Goal: Find specific page/section: Find specific page/section

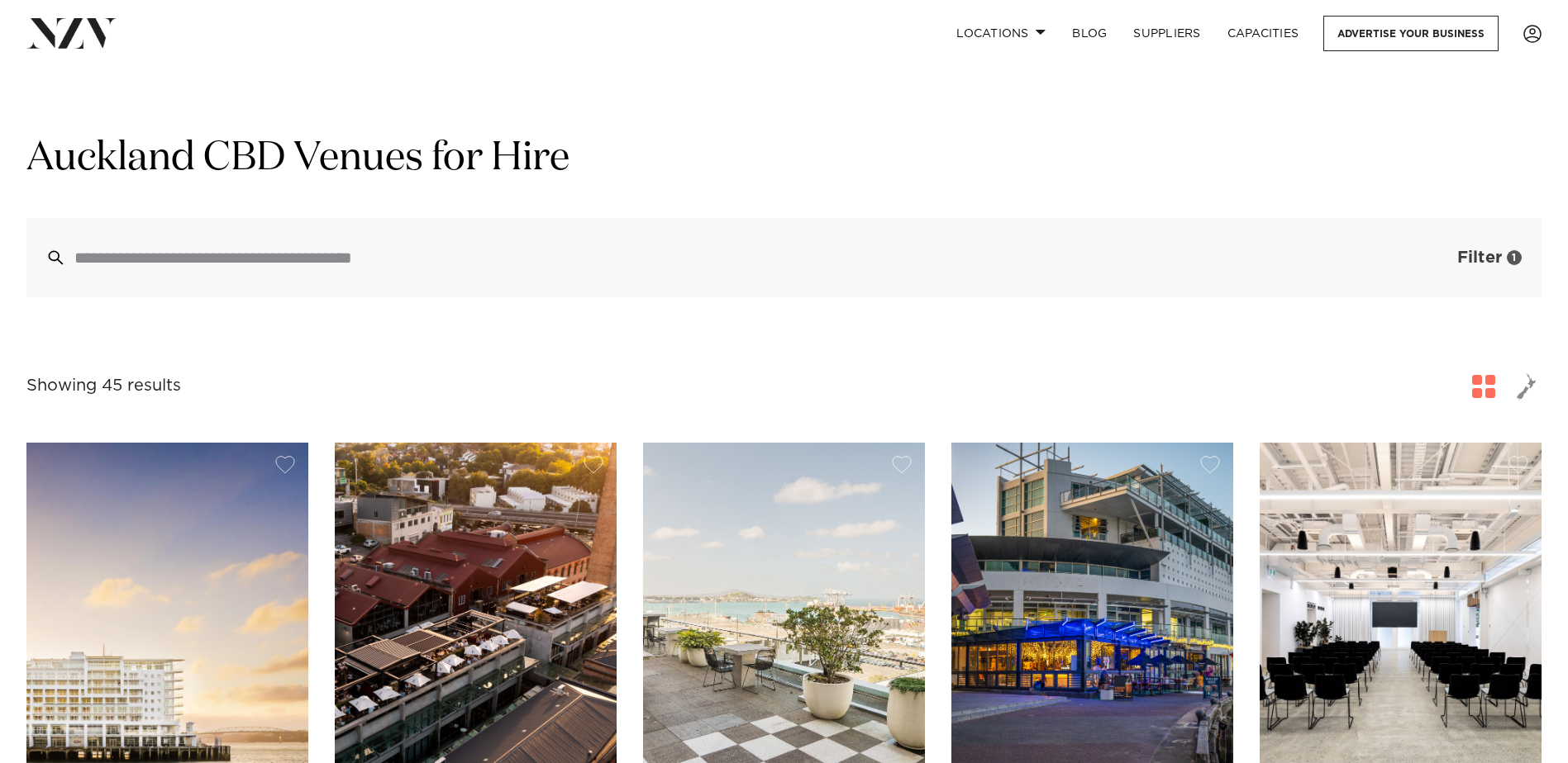
click at [1044, 264] on span "Filter" at bounding box center [1480, 258] width 45 height 16
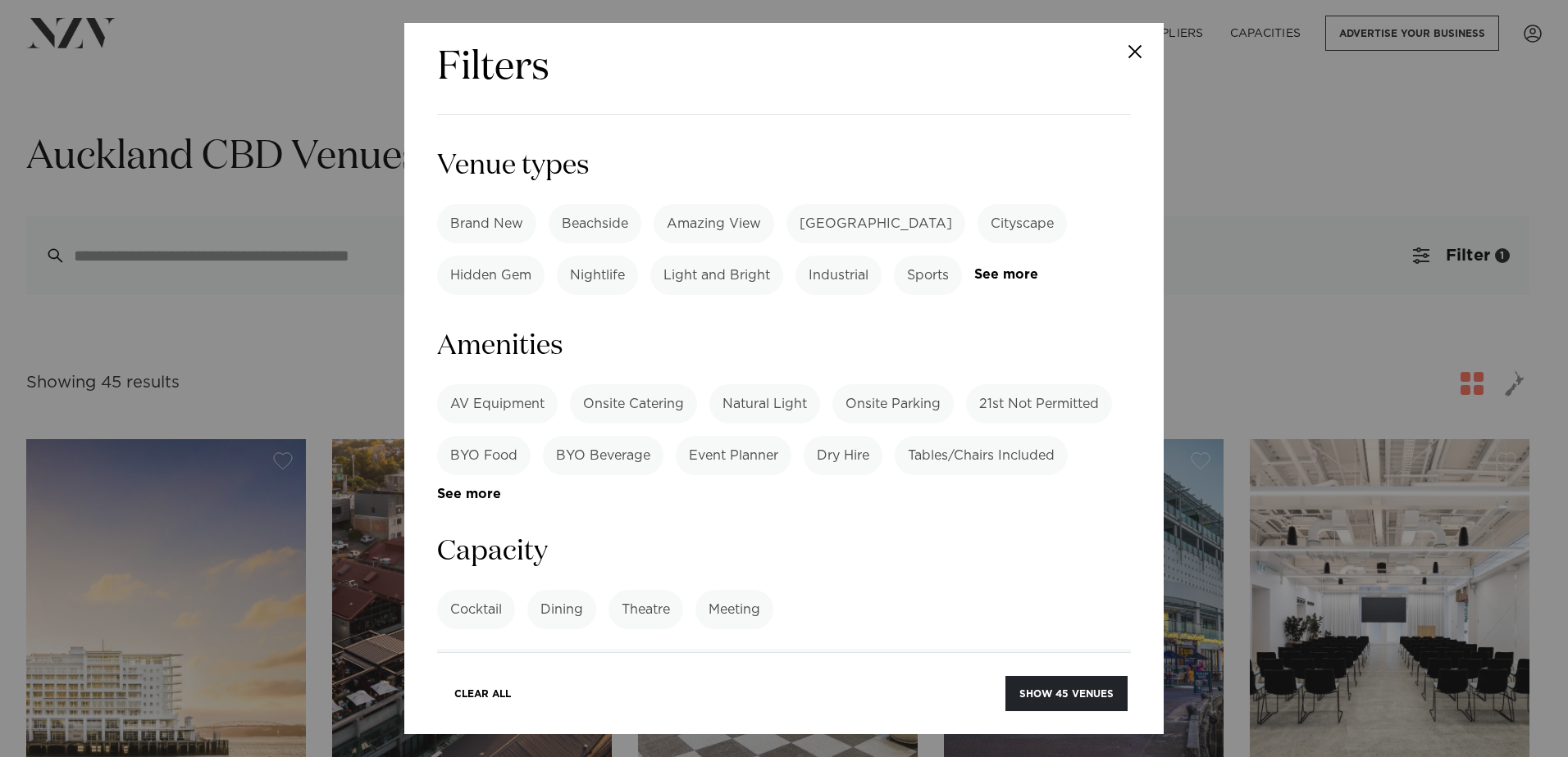
scroll to position [1377, 0]
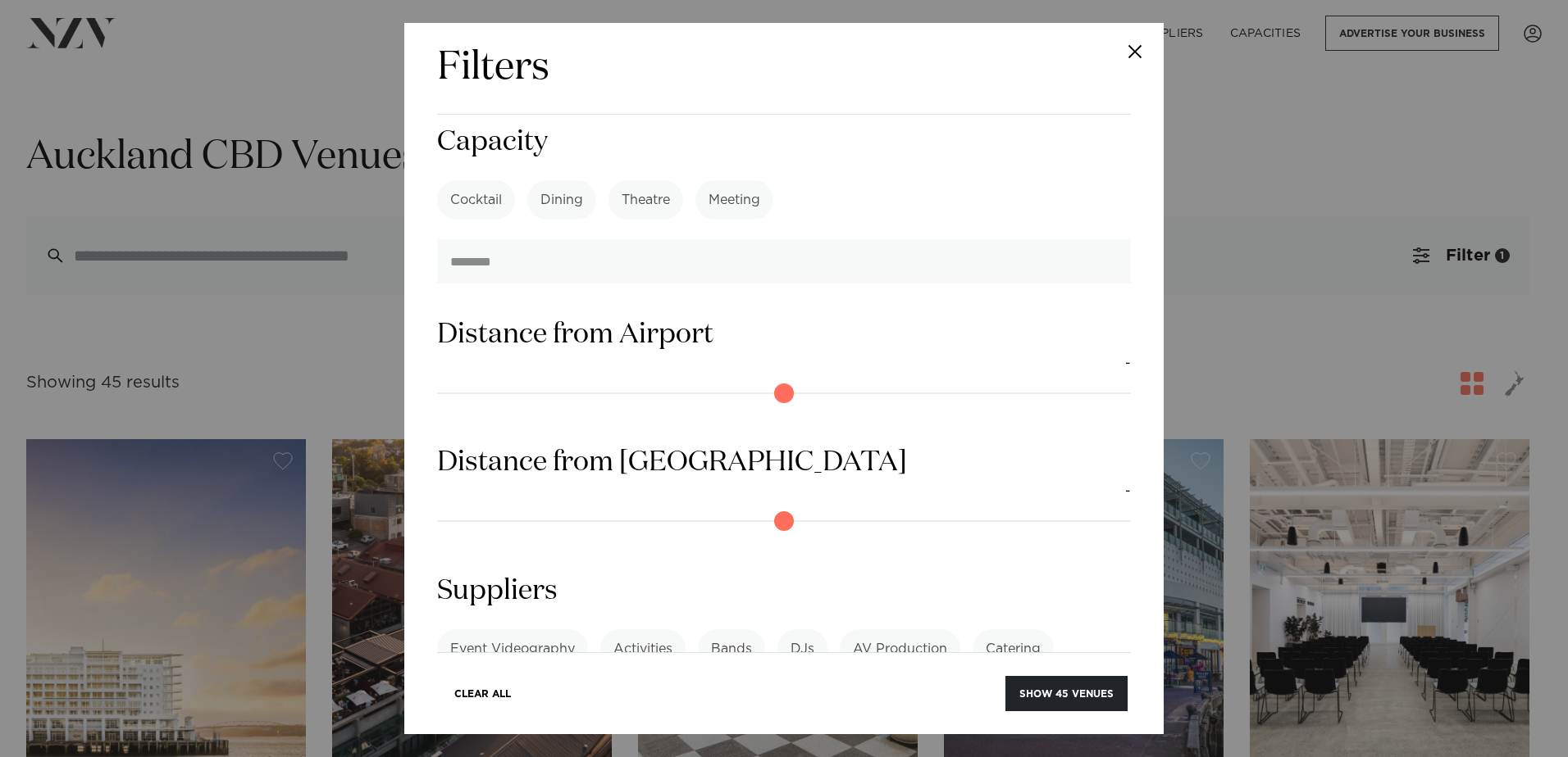
click at [674, 504] on div "Event Videography Activities Bands DJs AV Production Catering Consultants Conve…" at bounding box center [784, 687] width 694 height 117
click at [676, 504] on div "Event Videography Activities Bands DJs AV Production Catering Consultants Conve…" at bounding box center [784, 687] width 694 height 117
click at [565, 504] on link "See more" at bounding box center [501, 740] width 128 height 14
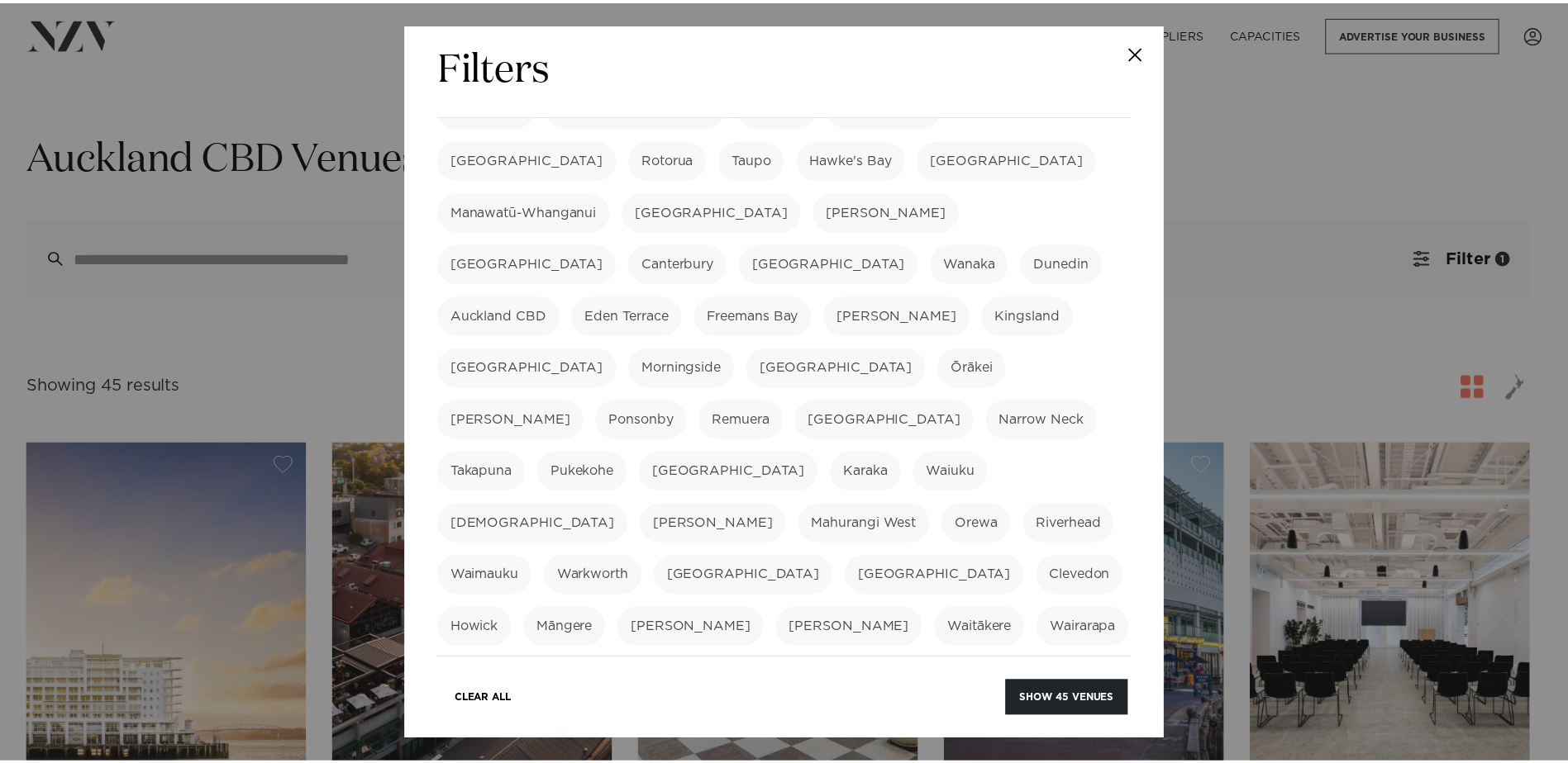
scroll to position [413, 0]
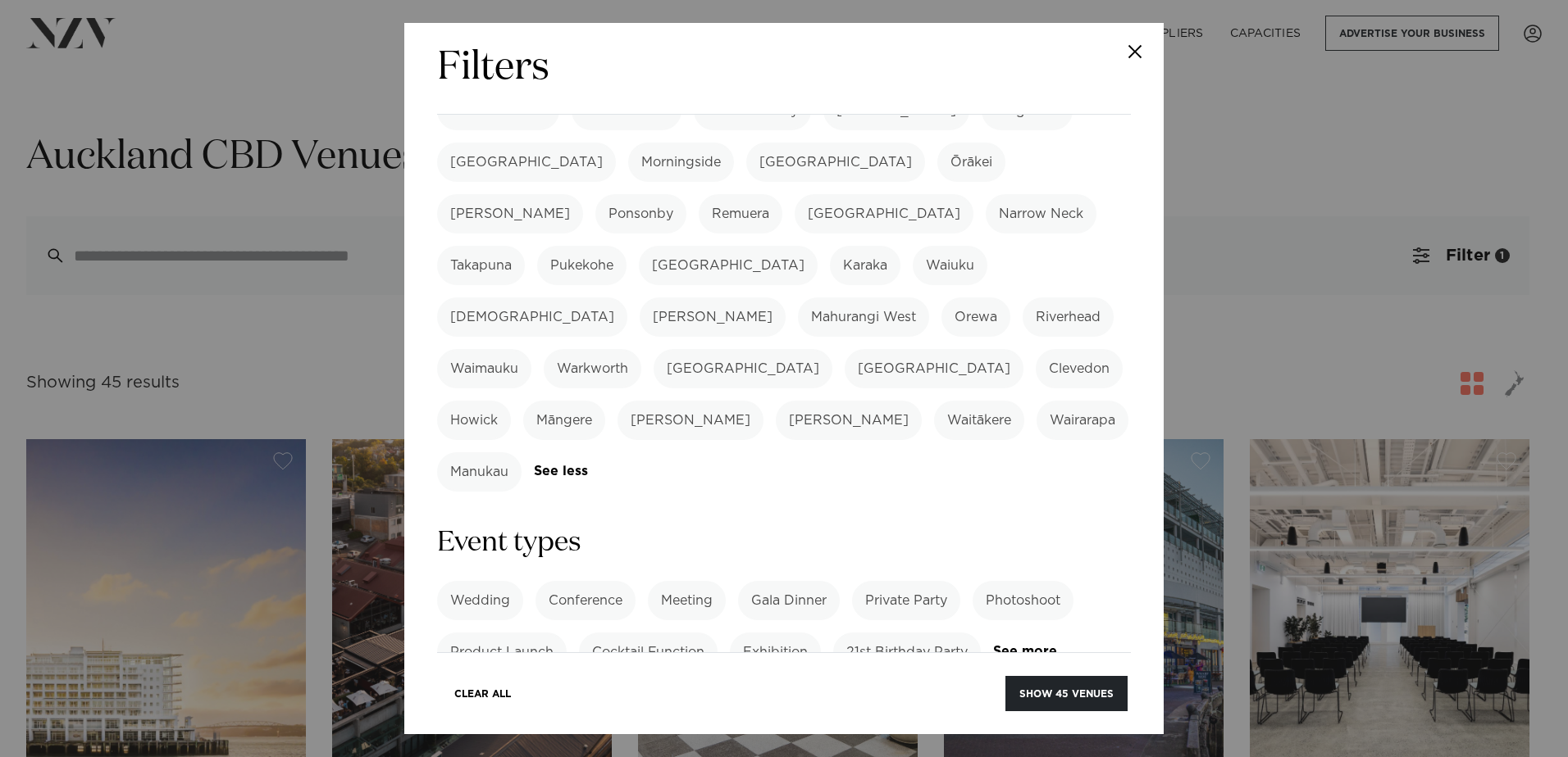
drag, startPoint x: 1298, startPoint y: 157, endPoint x: 1229, endPoint y: 122, distance: 77.4
click at [1036, 157] on div "Filters Search Type Venue Supplier See more Locations Auckland Wellington Chris…" at bounding box center [784, 378] width 1568 height 757
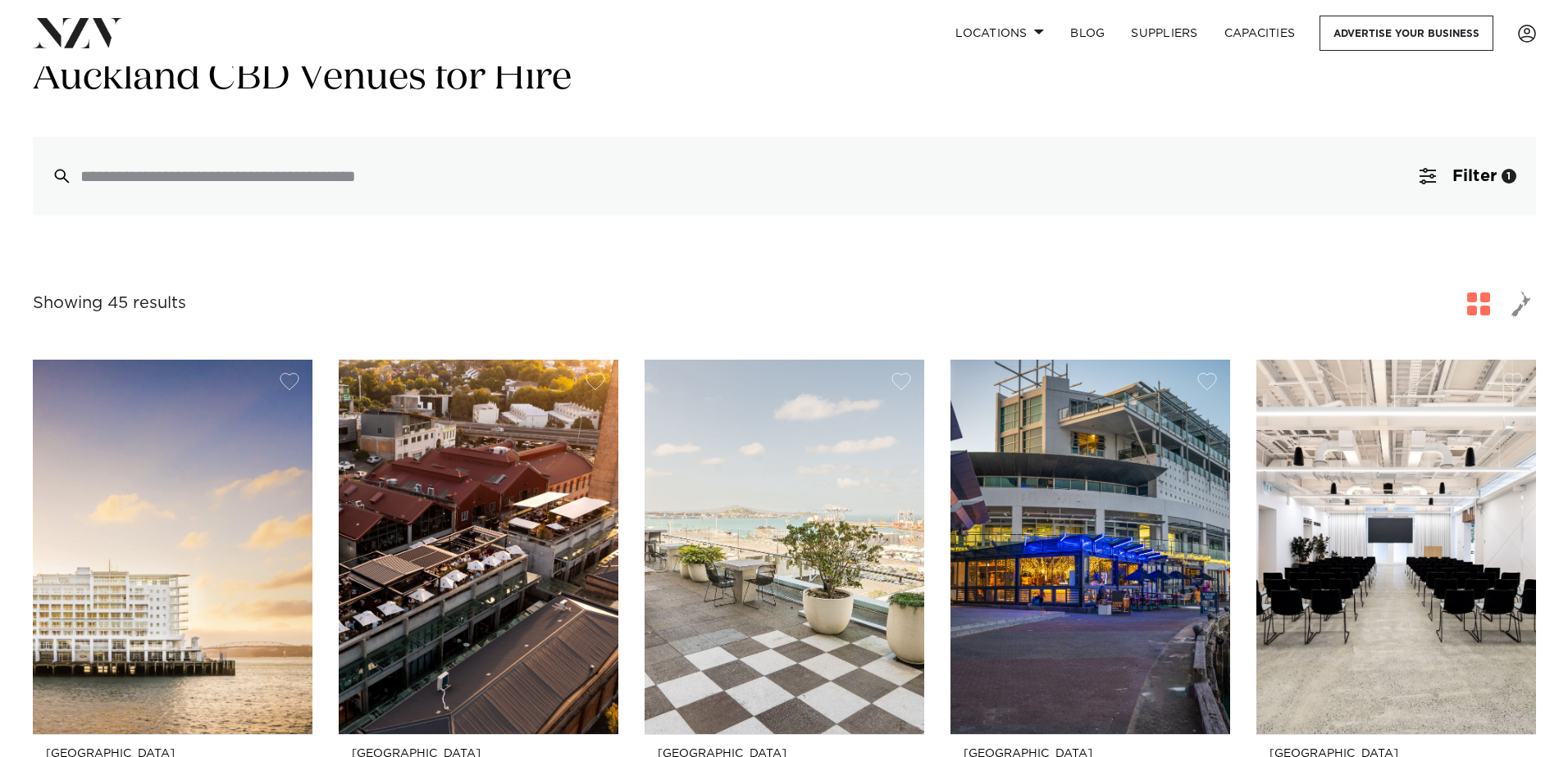
scroll to position [0, 0]
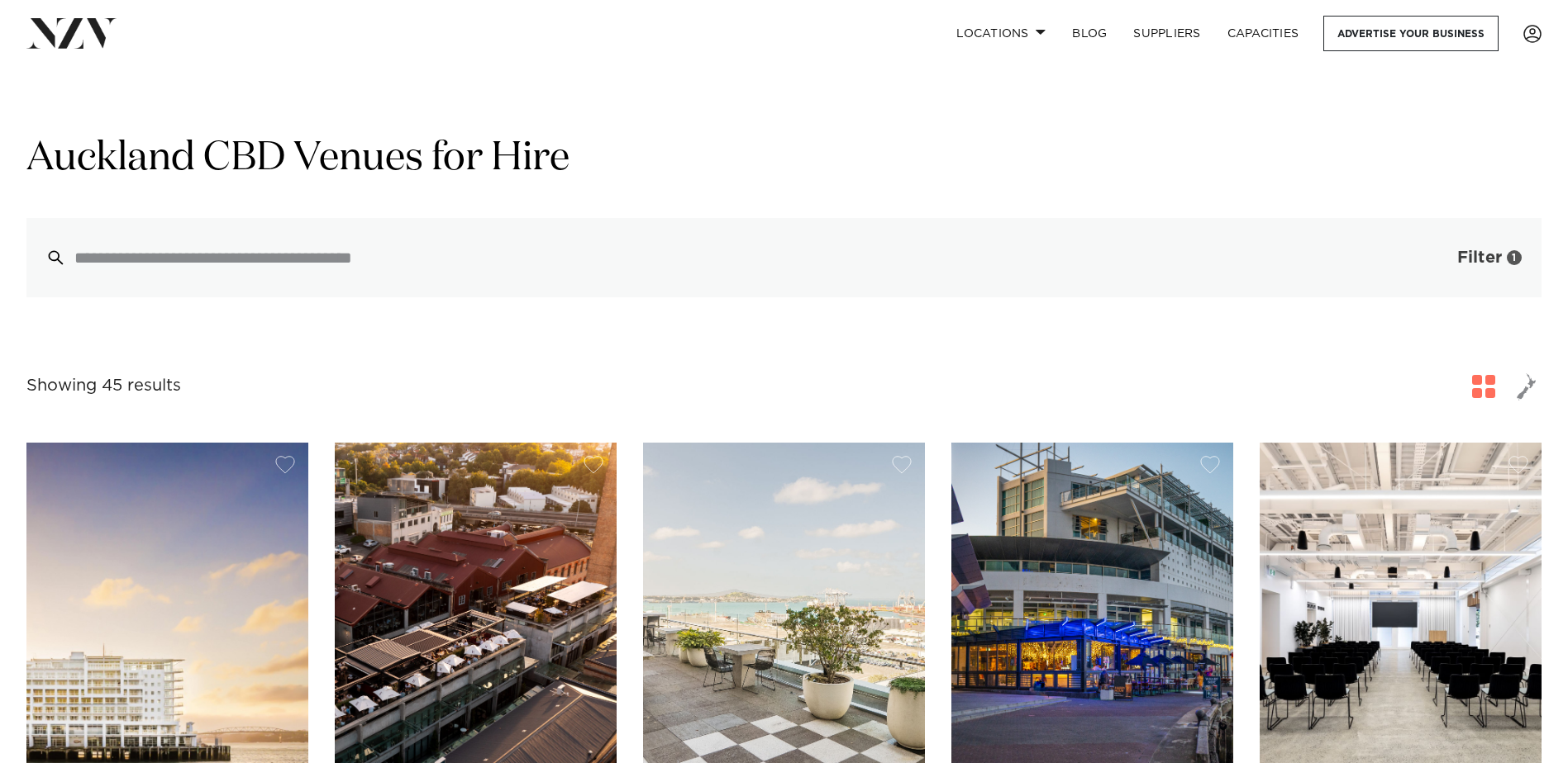
click at [1044, 250] on span "Filter" at bounding box center [1480, 258] width 45 height 16
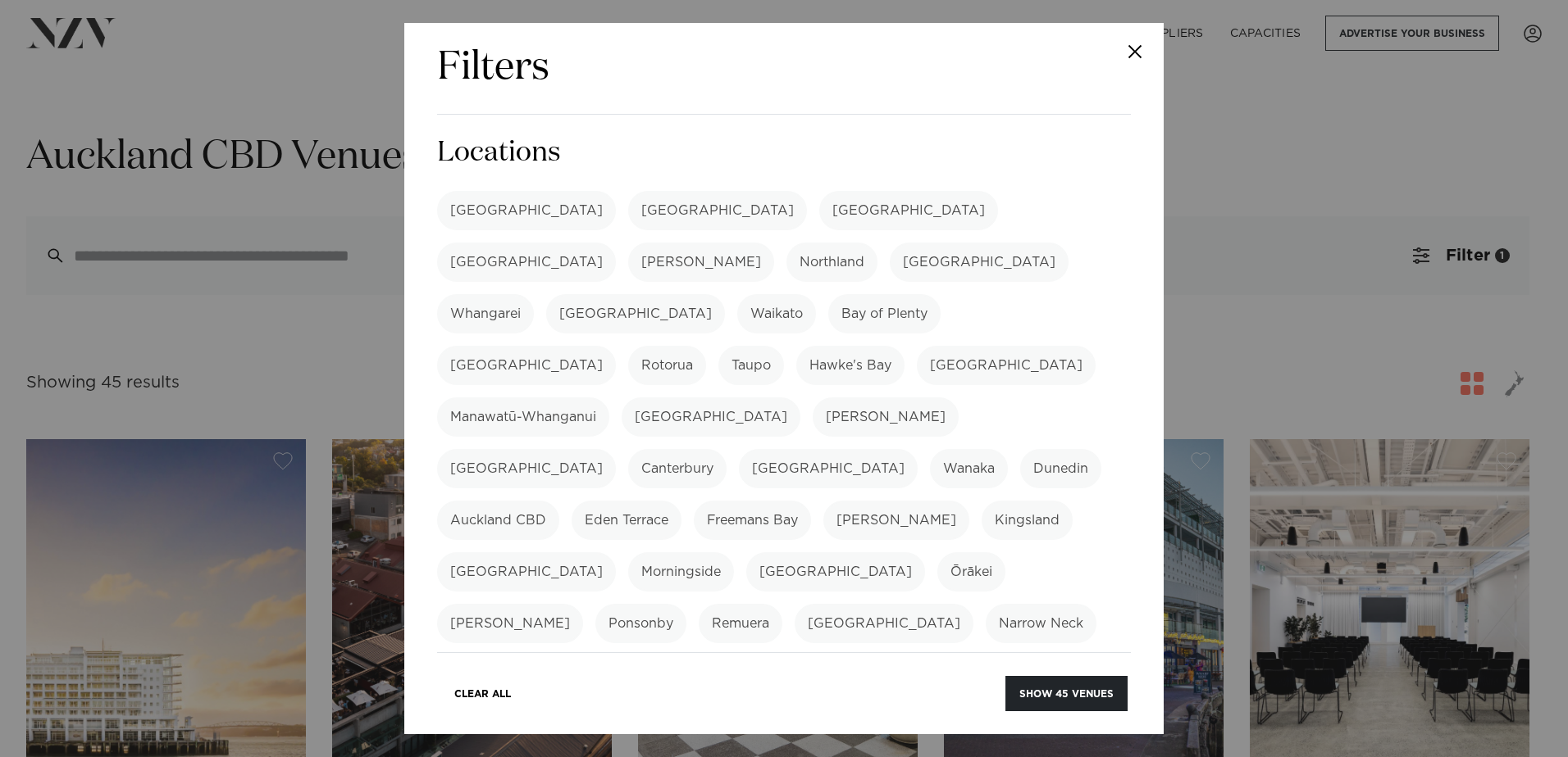
click at [842, 504] on label "Mount Eden" at bounding box center [836, 572] width 179 height 39
click at [595, 504] on label "Ponsonby" at bounding box center [641, 624] width 91 height 39
click at [583, 504] on label "[PERSON_NAME]" at bounding box center [510, 624] width 146 height 39
click at [1036, 504] on button "Show 49 venues" at bounding box center [1066, 694] width 122 height 35
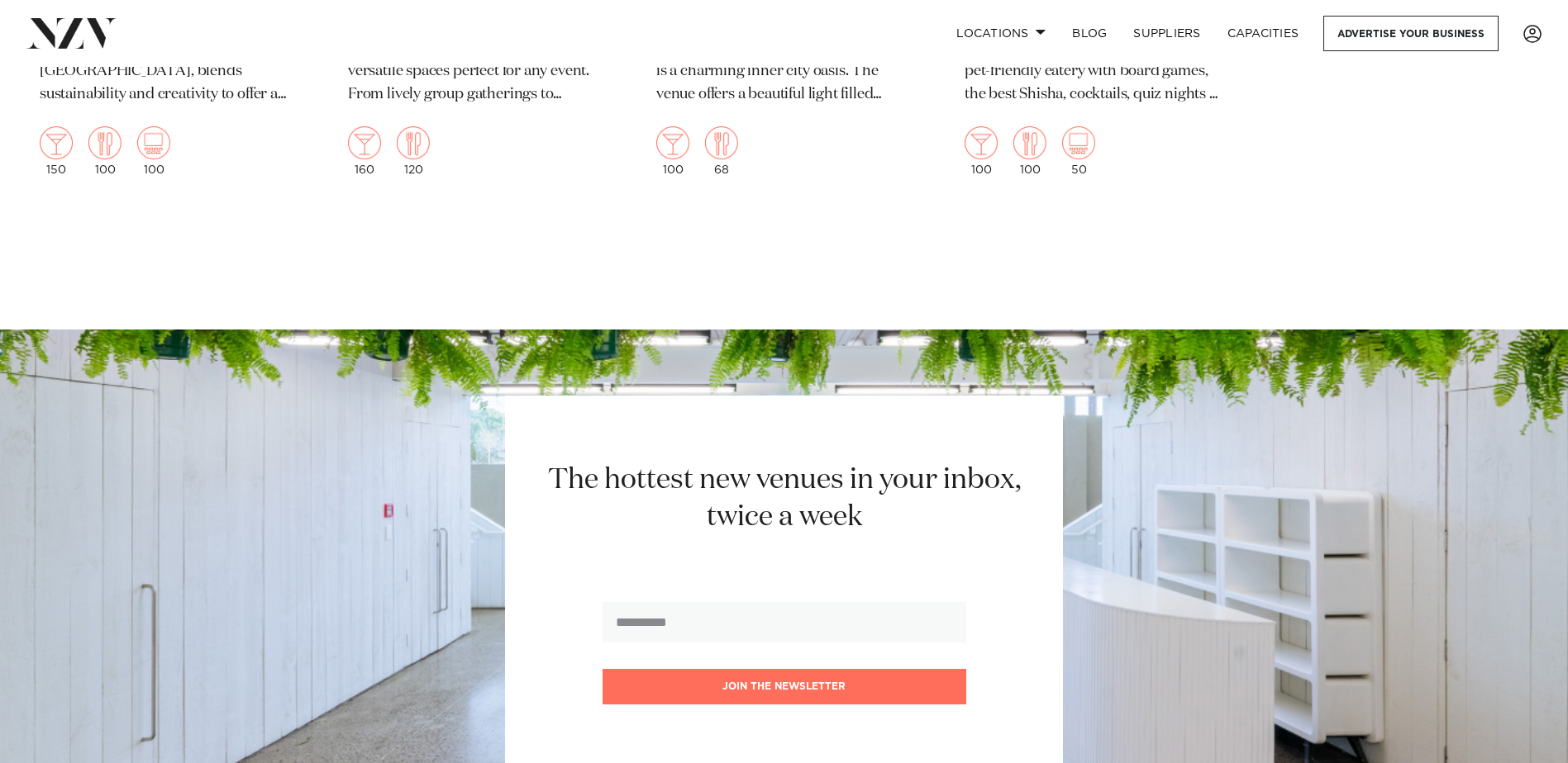
scroll to position [7518, 0]
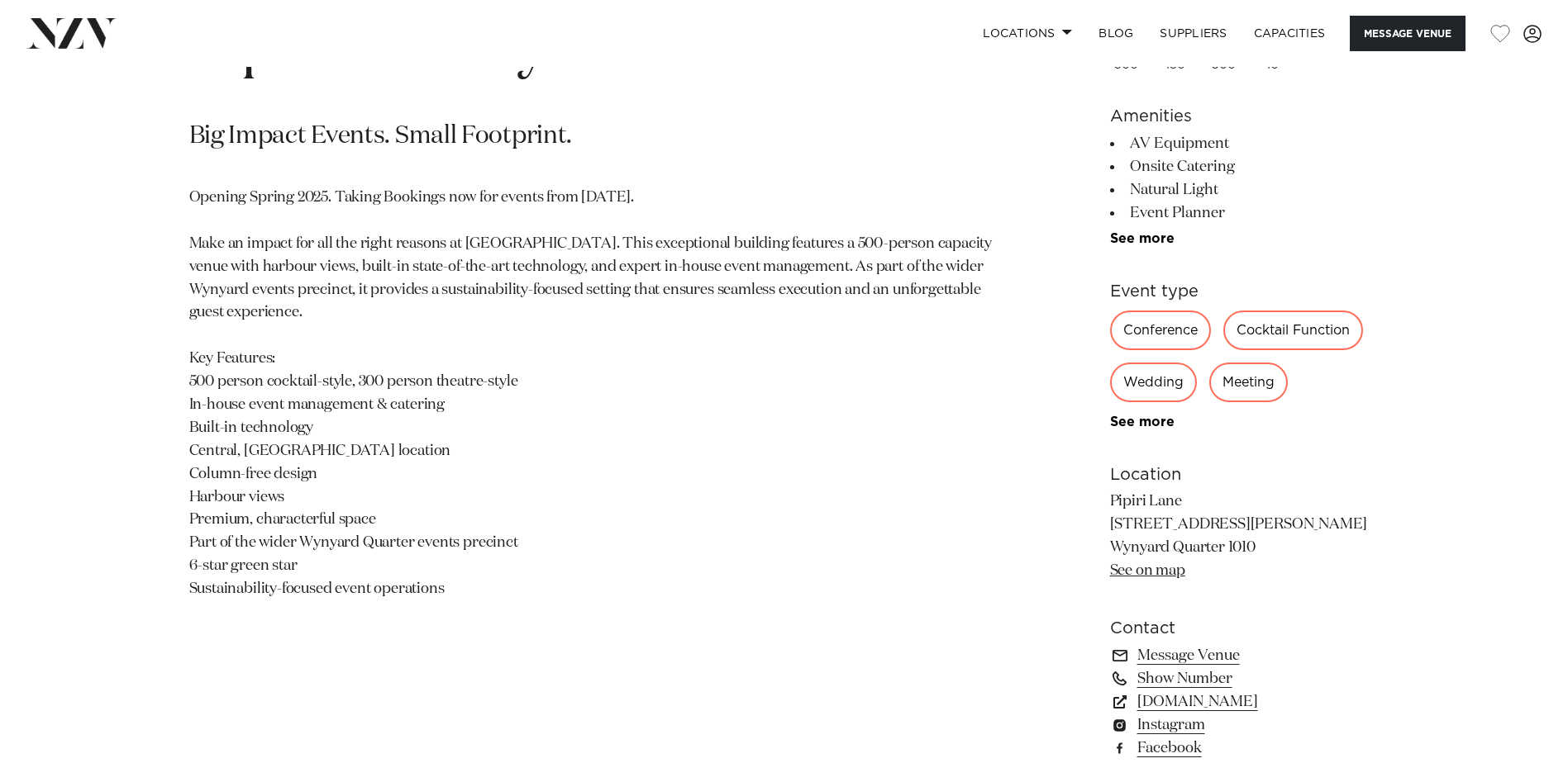
scroll to position [1074, 0]
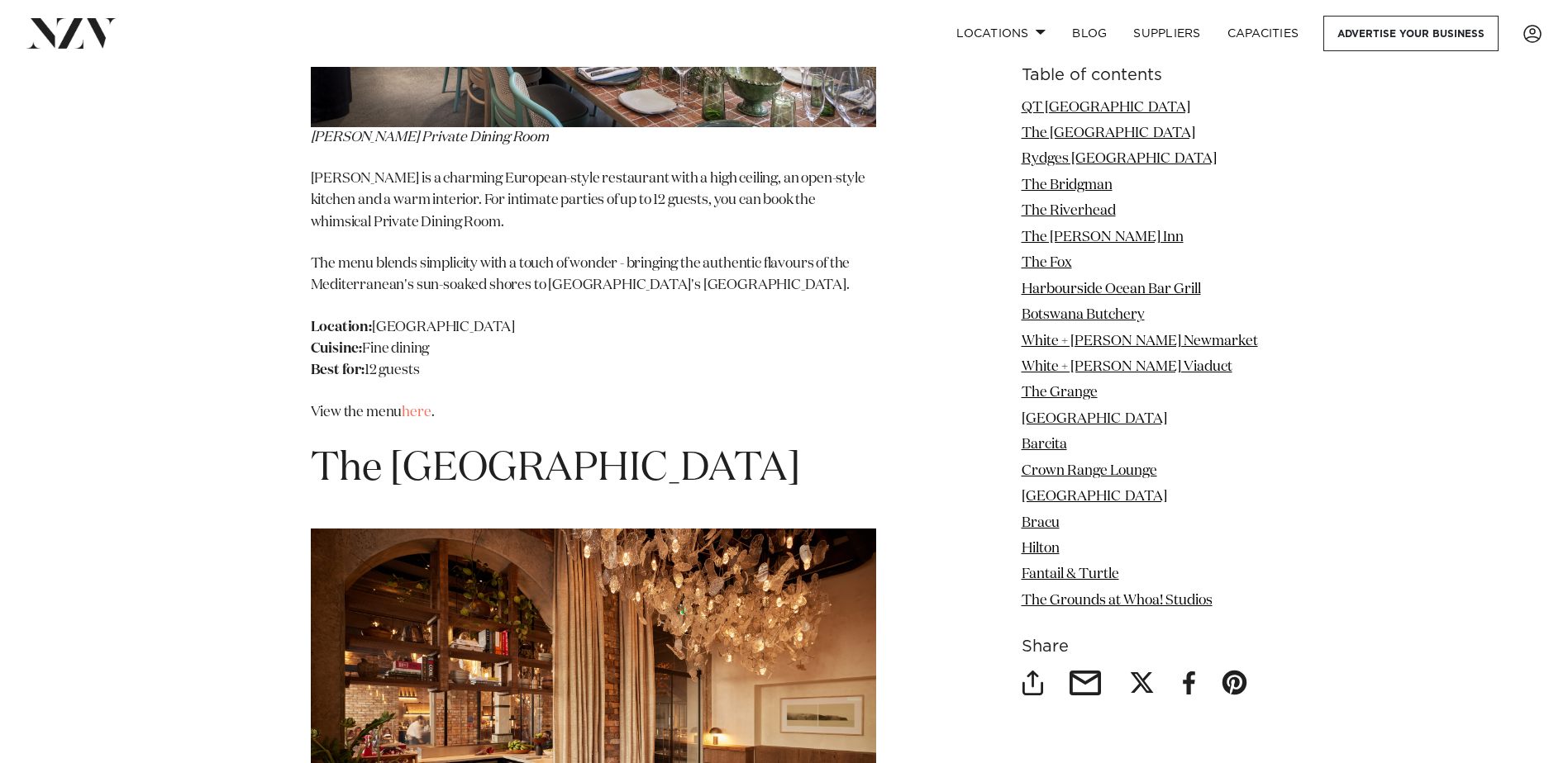
scroll to position [2975, 0]
